Goal: Information Seeking & Learning: Learn about a topic

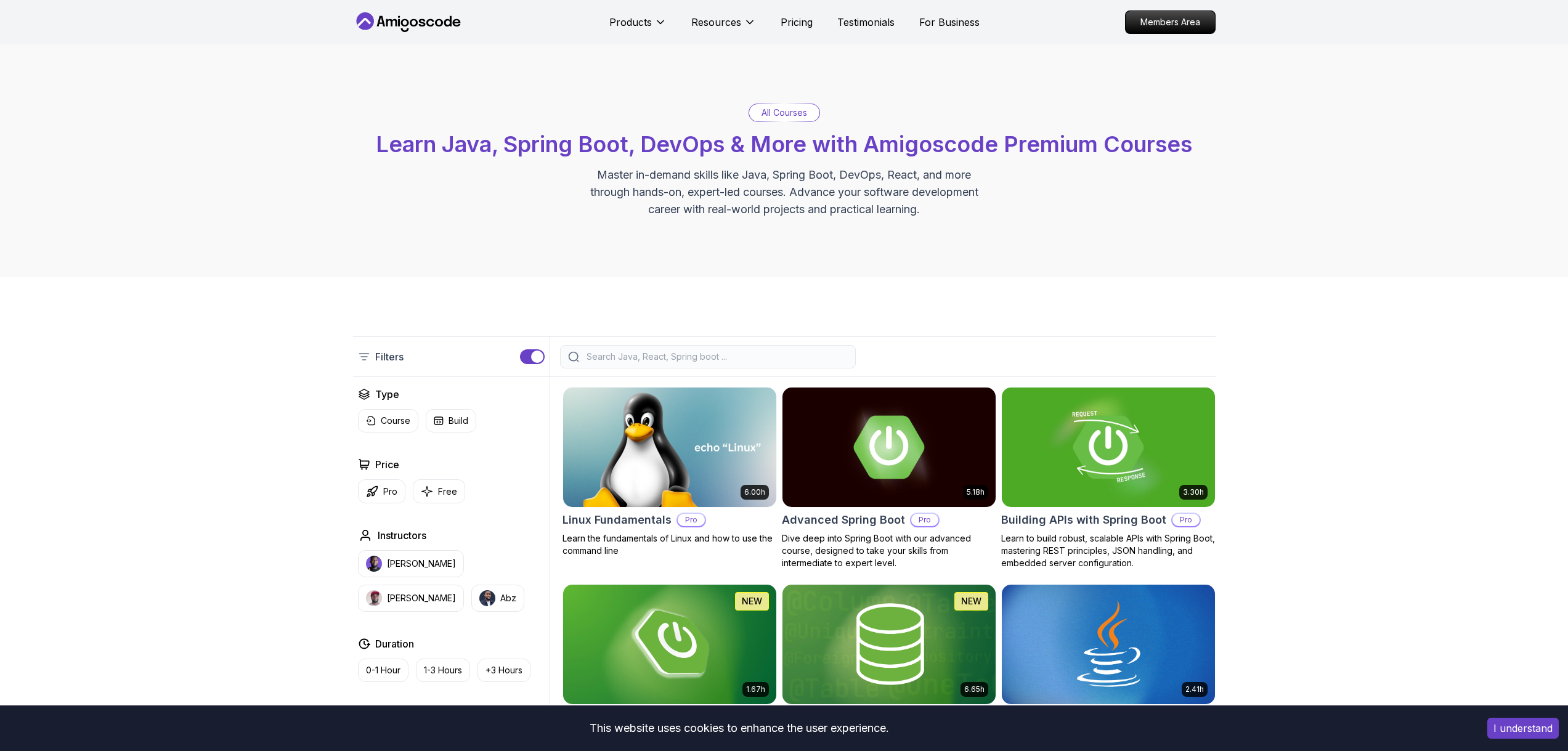
click at [427, 26] on icon at bounding box center [408, 22] width 111 height 20
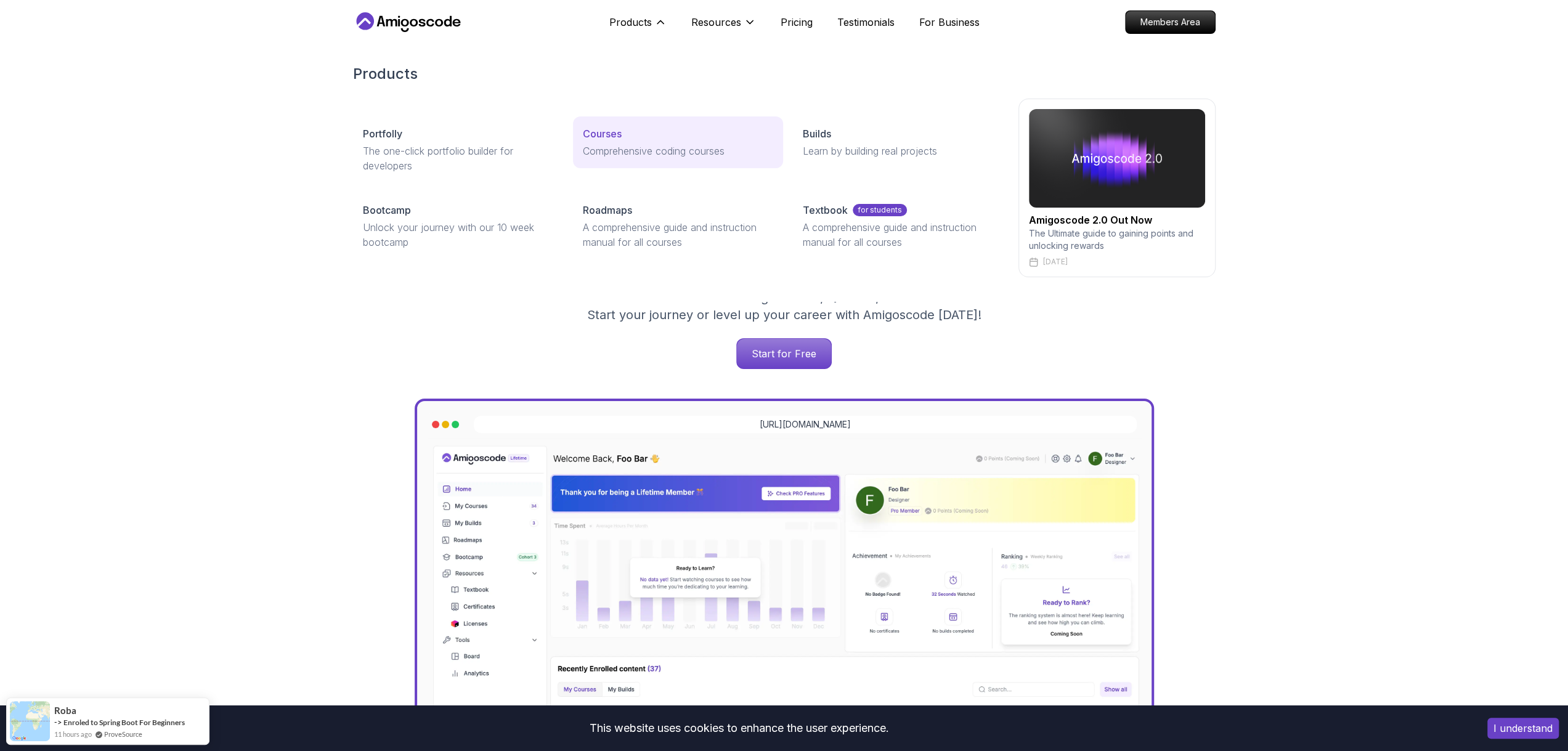
click at [603, 136] on p "Courses" at bounding box center [603, 134] width 39 height 15
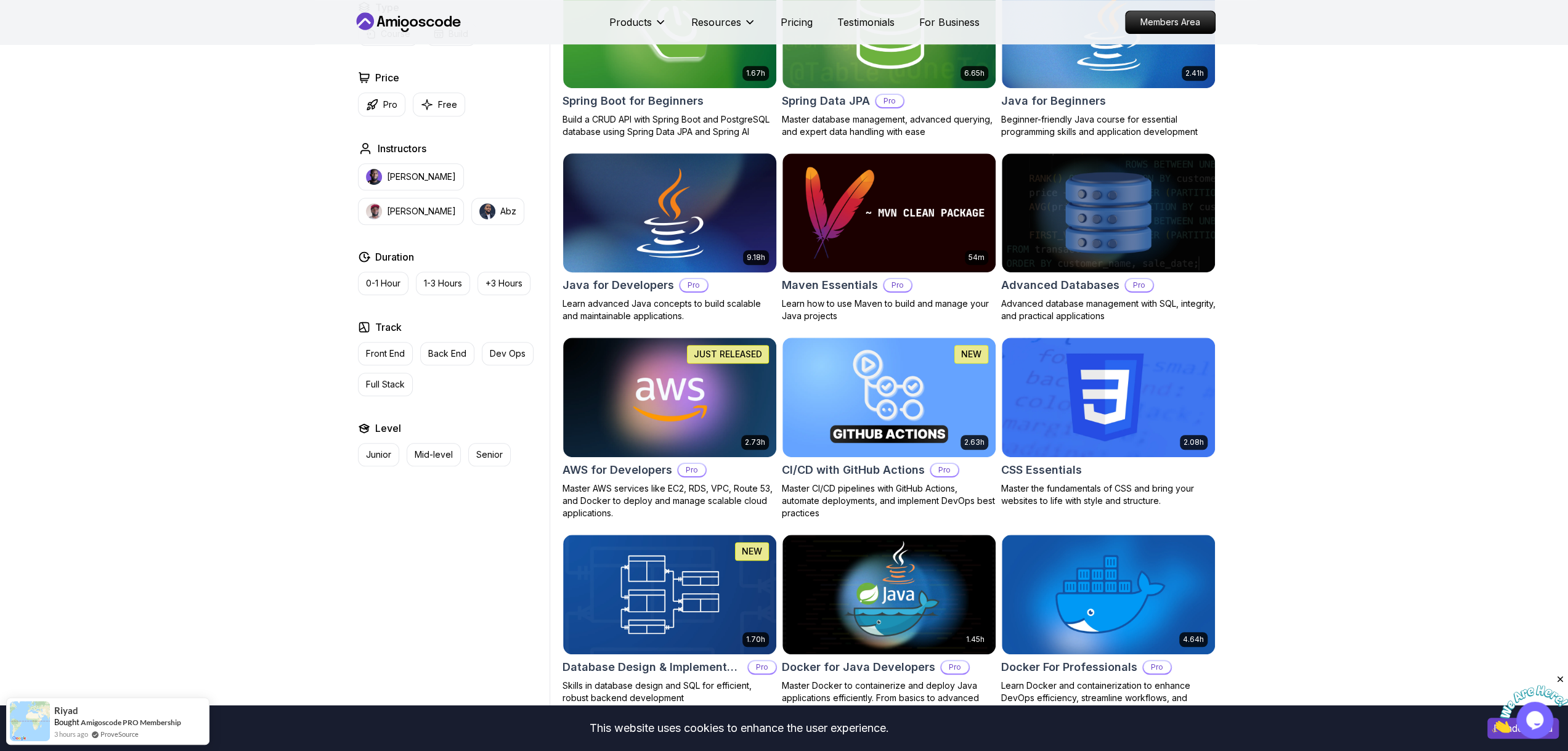
click at [726, 232] on img at bounding box center [669, 213] width 224 height 125
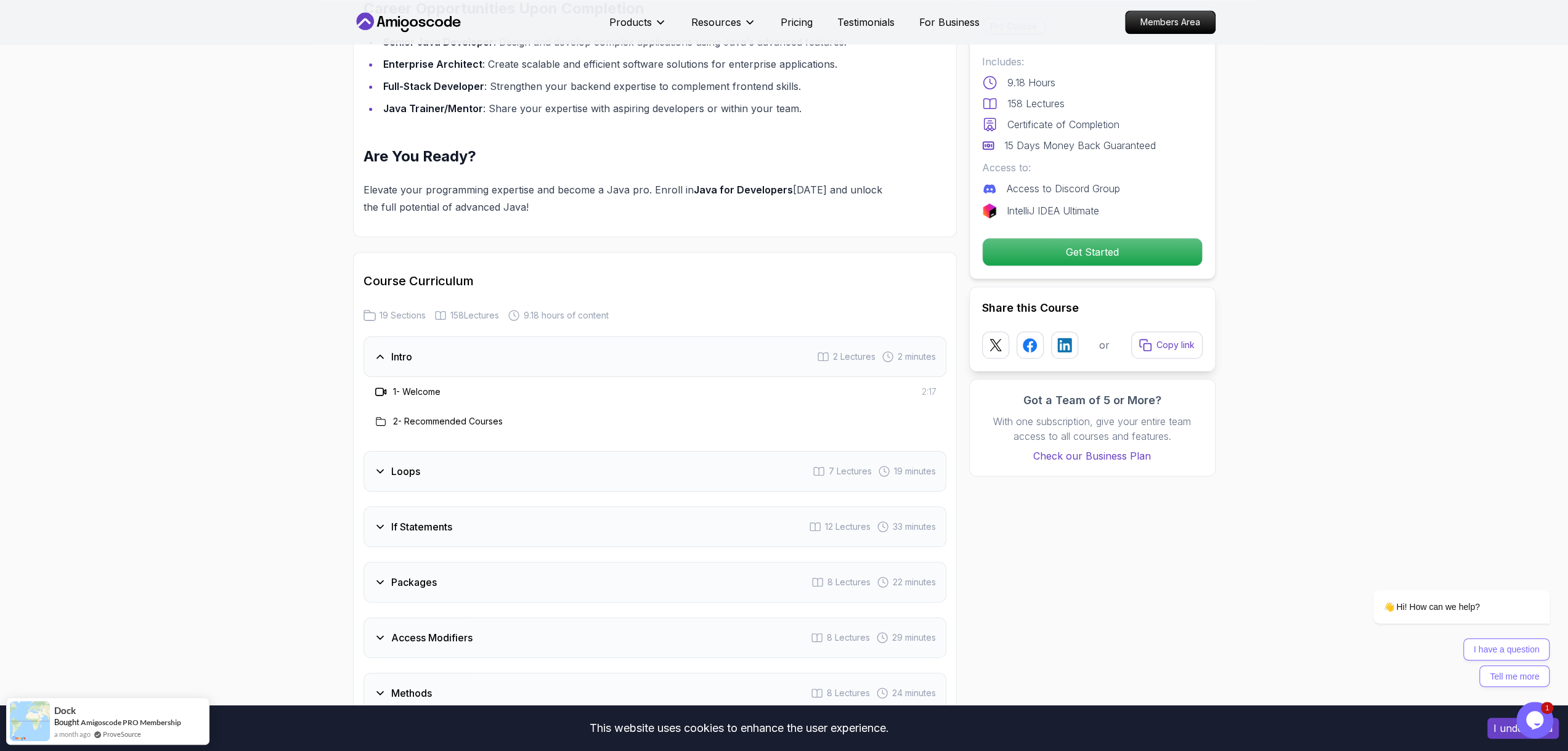
scroll to position [1479, 0]
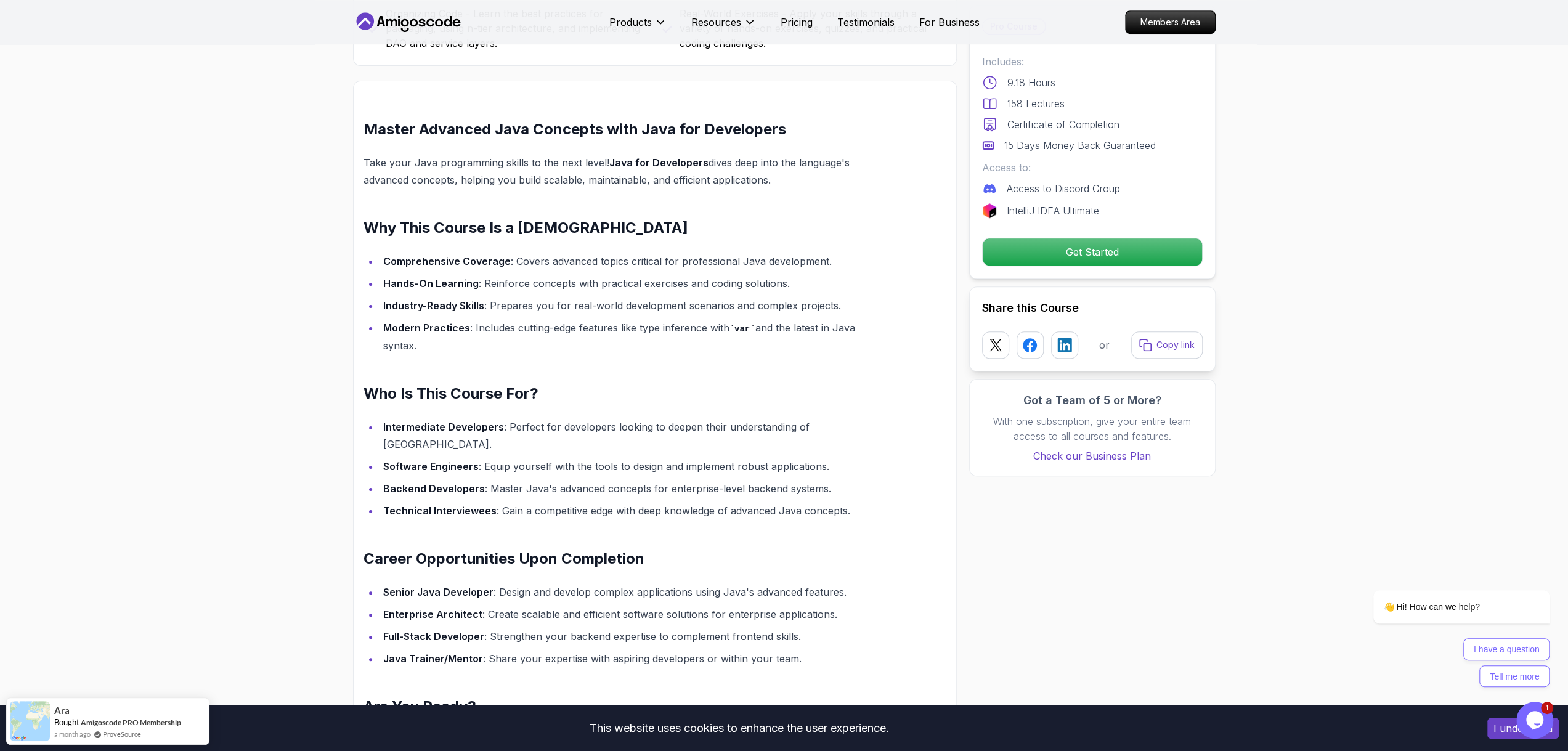
scroll to position [370, 0]
